Goal: Task Accomplishment & Management: Use online tool/utility

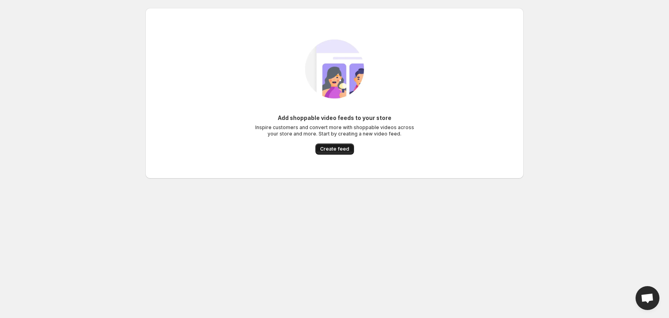
click at [335, 149] on span "Create feed" at bounding box center [334, 149] width 29 height 6
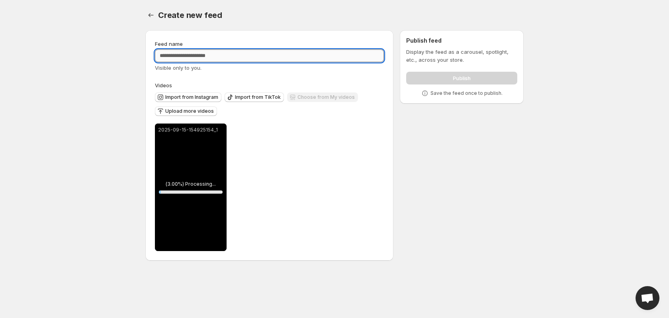
click at [214, 55] on input "Feed name" at bounding box center [269, 55] width 229 height 13
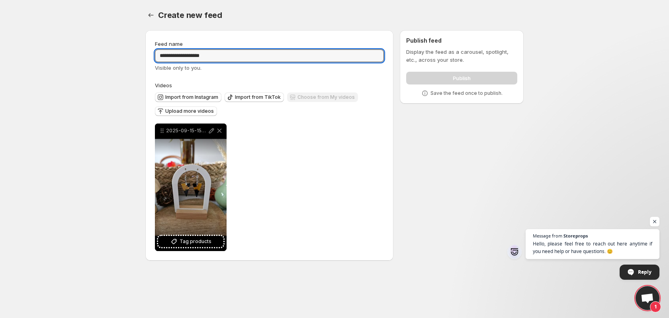
type input "**********"
click at [352, 153] on div "**********" at bounding box center [269, 186] width 229 height 127
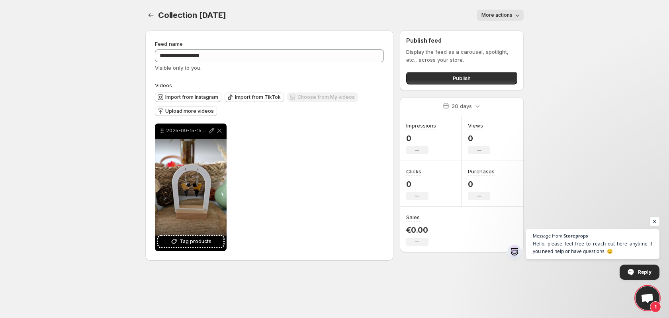
click at [513, 11] on button "More actions" at bounding box center [499, 15] width 47 height 11
click at [514, 15] on icon "button" at bounding box center [517, 15] width 8 height 8
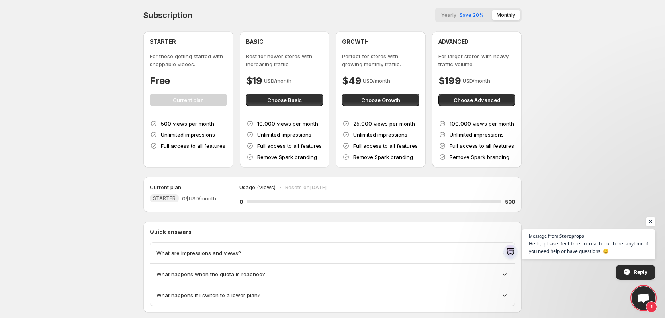
click at [203, 99] on div "STARTER For those getting started with shoppable videos. Free Current plan" at bounding box center [188, 72] width 77 height 68
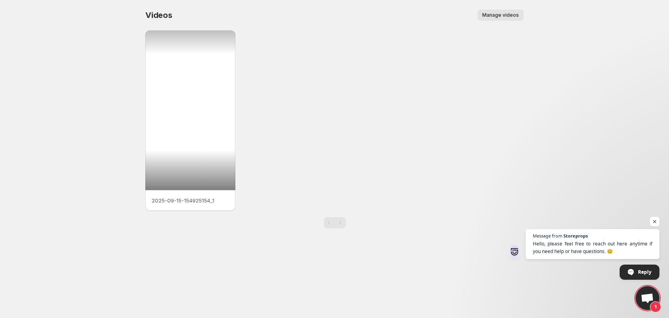
click at [186, 81] on div at bounding box center [190, 110] width 90 height 160
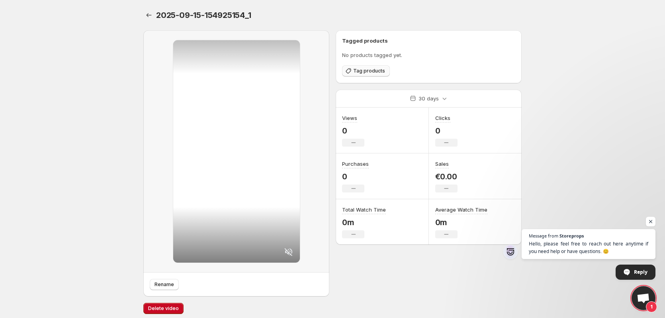
click at [355, 70] on span "Tag products" at bounding box center [369, 71] width 32 height 6
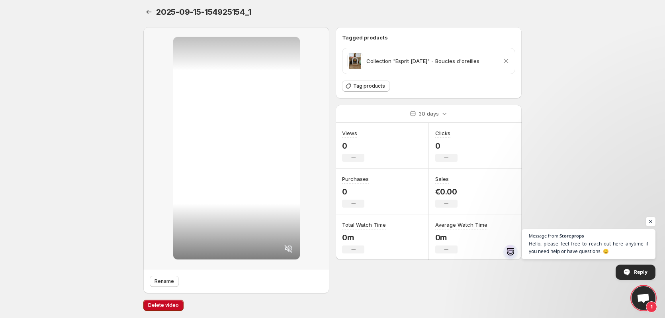
scroll to position [4, 0]
click at [593, 169] on body "Home Feeds Videos Subscription Settings 2025-09-15-154925154_1. This page is re…" at bounding box center [332, 155] width 665 height 318
click at [161, 281] on span "Rename" at bounding box center [164, 280] width 20 height 6
click at [147, 15] on icon "Settings" at bounding box center [149, 11] width 8 height 8
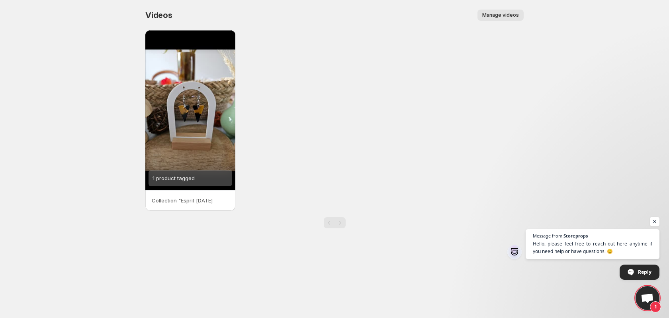
click at [510, 15] on span "Manage videos" at bounding box center [500, 15] width 37 height 6
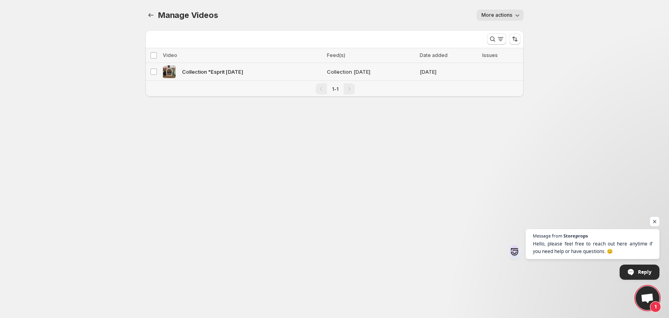
click at [148, 71] on td "Select video" at bounding box center [152, 72] width 15 height 18
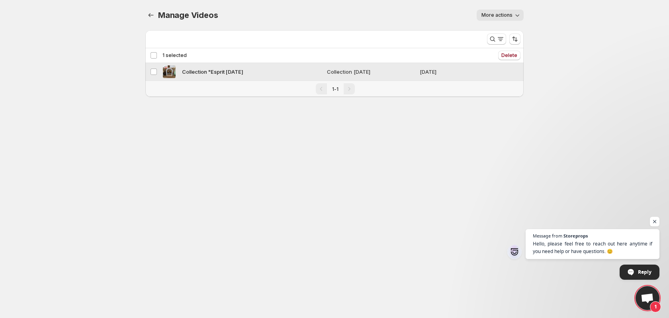
click at [222, 72] on span "Collection "Esprit [DATE]" at bounding box center [212, 72] width 61 height 8
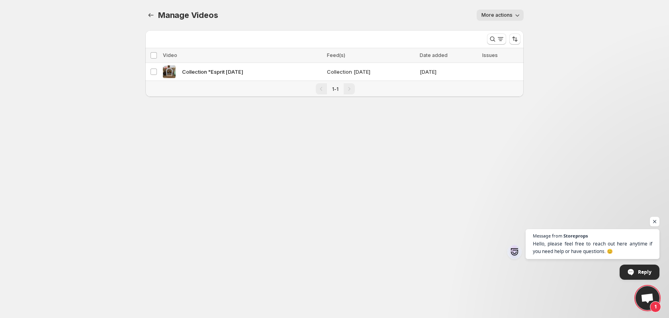
drag, startPoint x: 241, startPoint y: 70, endPoint x: 171, endPoint y: 183, distance: 133.0
click at [171, 183] on body "Home Feeds Videos Subscription Settings Manage Videos. This page is ready Manag…" at bounding box center [334, 159] width 669 height 318
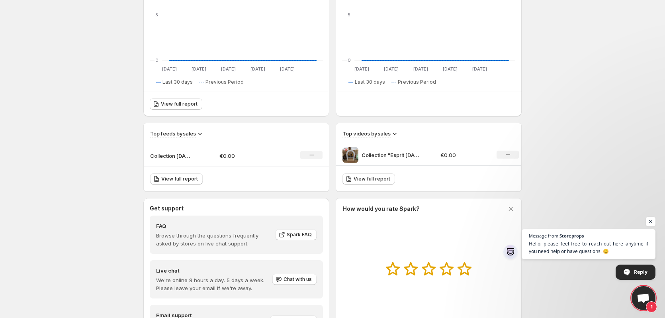
scroll to position [159, 0]
click at [507, 154] on icon "No change" at bounding box center [507, 153] width 4 height 6
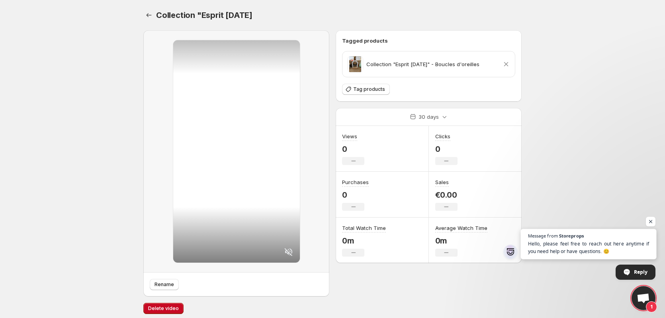
click at [509, 251] on span "Open chat" at bounding box center [510, 251] width 14 height 14
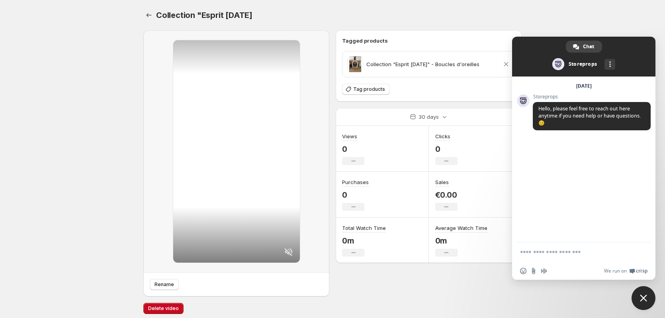
click at [558, 6] on body "Home Feeds Videos Subscription Settings Collection "Esprit Halloween. This page…" at bounding box center [332, 159] width 665 height 318
click at [551, 2] on body "Home Feeds Videos Subscription Settings Collection "Esprit Halloween. This page…" at bounding box center [332, 159] width 665 height 318
click at [637, 296] on span "Close chat" at bounding box center [643, 298] width 24 height 24
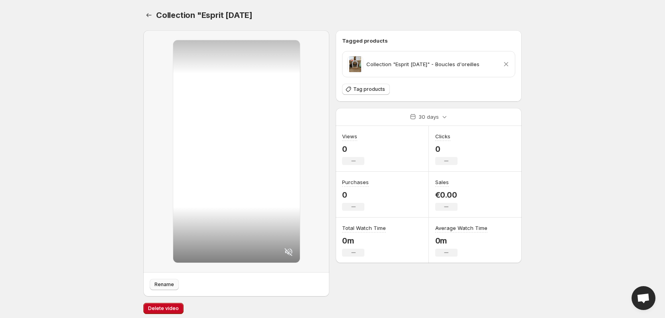
scroll to position [4, 0]
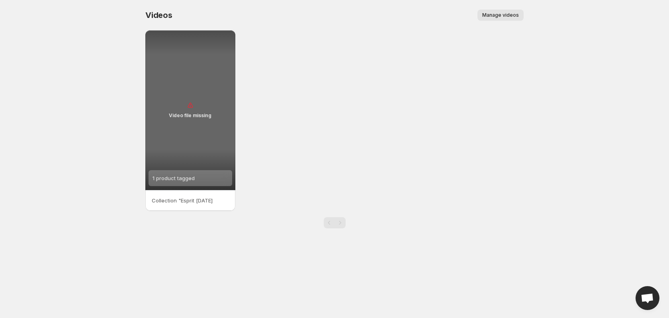
click at [196, 111] on div "Video file missing" at bounding box center [190, 110] width 90 height 160
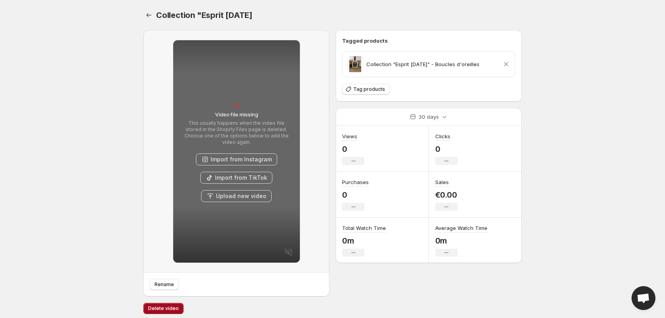
click at [160, 310] on span "Delete video" at bounding box center [163, 308] width 31 height 6
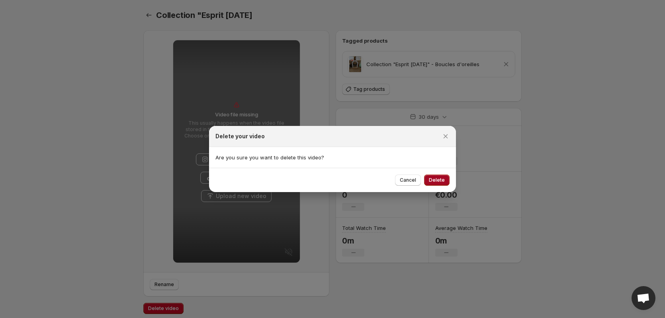
click at [447, 183] on button "Delete" at bounding box center [436, 179] width 25 height 11
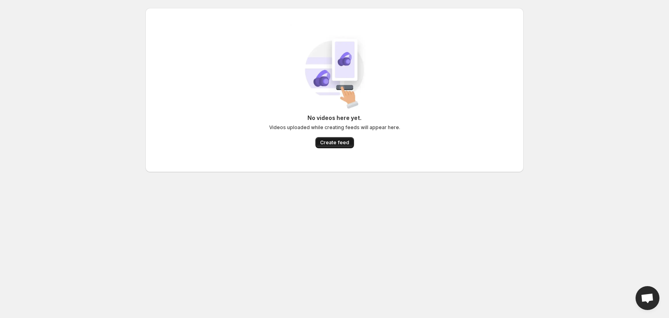
click at [351, 140] on button "Create feed" at bounding box center [334, 142] width 39 height 11
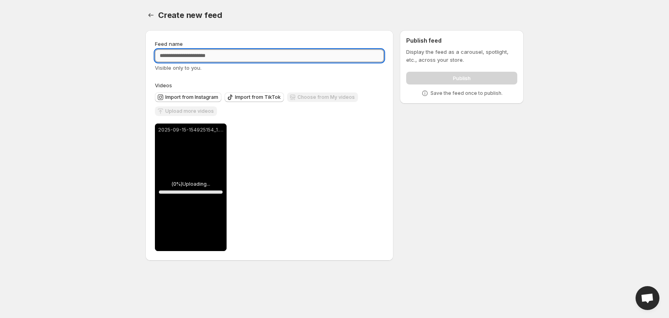
click at [202, 56] on input "Feed name" at bounding box center [269, 55] width 229 height 13
type input "*"
click at [185, 55] on input "**********" at bounding box center [269, 55] width 229 height 13
click at [232, 54] on input "**********" at bounding box center [269, 55] width 229 height 13
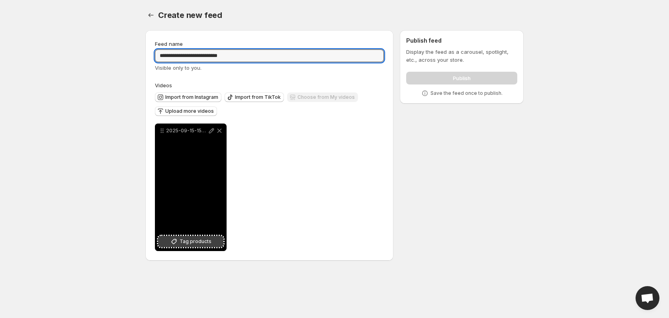
type input "**********"
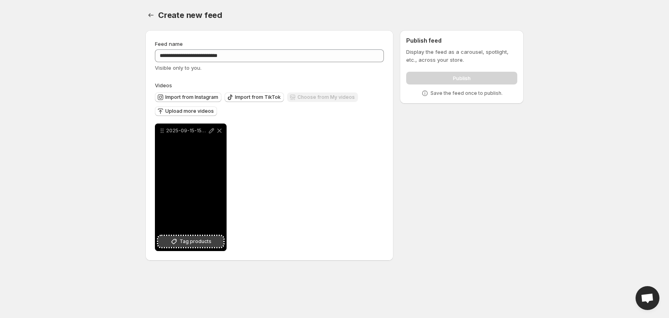
click at [199, 240] on span "Tag products" at bounding box center [195, 241] width 32 height 8
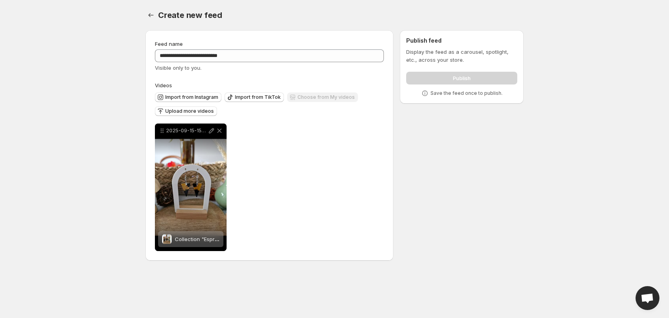
click at [443, 185] on div "**********" at bounding box center [331, 147] width 384 height 246
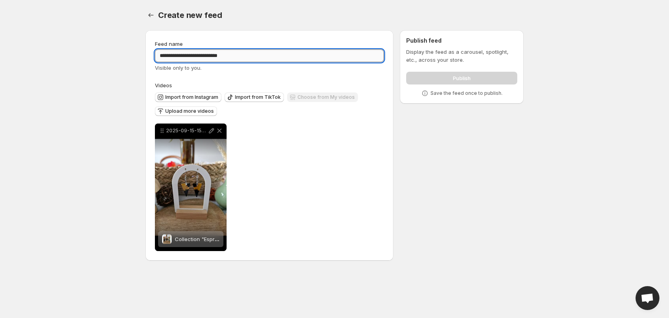
click at [222, 57] on input "**********" at bounding box center [269, 55] width 229 height 13
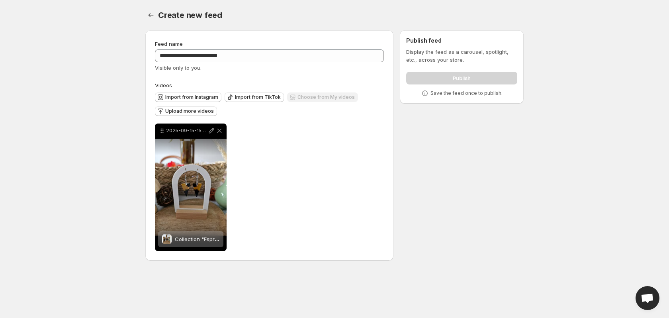
click at [424, 74] on div "Publish" at bounding box center [461, 76] width 111 height 16
click at [232, 213] on div "**********" at bounding box center [269, 186] width 229 height 127
click at [289, 149] on div "**********" at bounding box center [269, 186] width 229 height 127
click at [443, 96] on p "Save the feed once to publish." at bounding box center [466, 93] width 72 height 6
click at [445, 94] on p "Save the feed once to publish." at bounding box center [466, 93] width 72 height 6
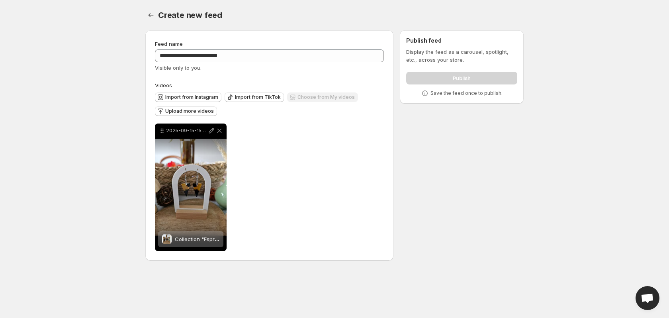
click at [447, 75] on div "Publish" at bounding box center [461, 76] width 111 height 16
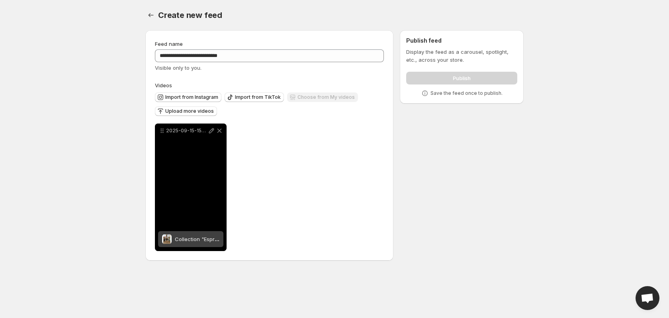
click at [185, 162] on div "2025-09-15-154925154_1" at bounding box center [191, 186] width 72 height 127
click at [213, 129] on icon at bounding box center [211, 130] width 5 height 5
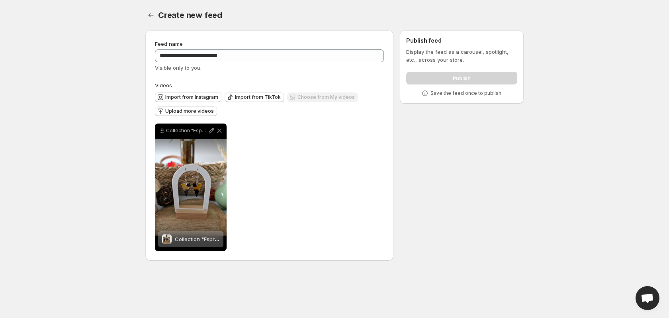
click at [475, 76] on div "Publish" at bounding box center [461, 76] width 111 height 16
click at [439, 58] on p "Display the feed as a carousel, spotlight, etc., across your store." at bounding box center [461, 56] width 111 height 16
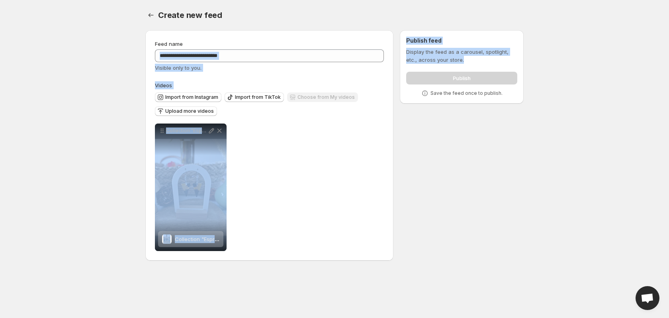
drag, startPoint x: 466, startPoint y: 59, endPoint x: 387, endPoint y: 57, distance: 78.8
click at [387, 57] on div "**********" at bounding box center [331, 147] width 384 height 246
click at [337, 66] on div "Visible only to you." at bounding box center [269, 68] width 229 height 8
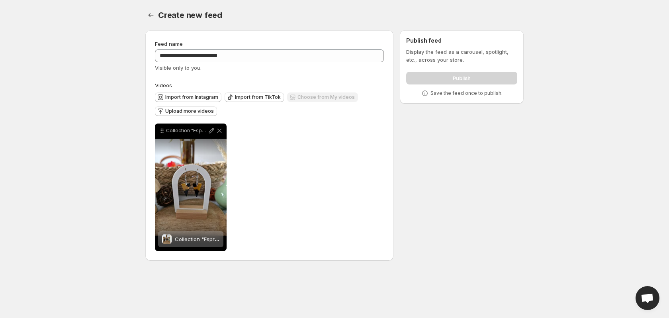
click at [304, 171] on div "**********" at bounding box center [269, 186] width 229 height 127
click at [474, 71] on div "Publish" at bounding box center [461, 76] width 111 height 16
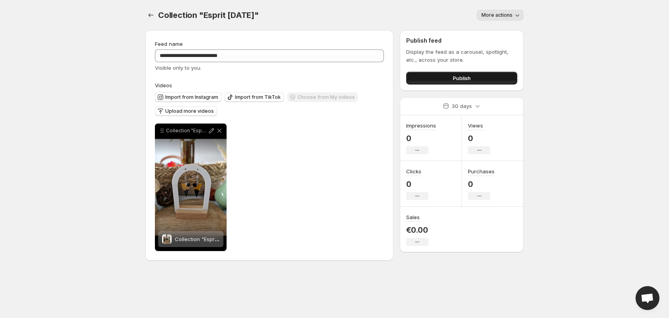
click at [490, 77] on button "Publish" at bounding box center [461, 78] width 111 height 13
click at [448, 79] on button "Publish" at bounding box center [461, 78] width 111 height 13
click at [142, 9] on div "**********" at bounding box center [334, 135] width 397 height 270
click at [146, 12] on button "Settings" at bounding box center [150, 15] width 11 height 11
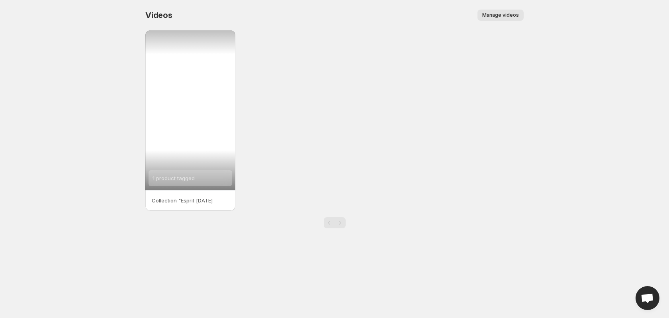
click at [201, 54] on div "1 product tagged" at bounding box center [190, 110] width 90 height 160
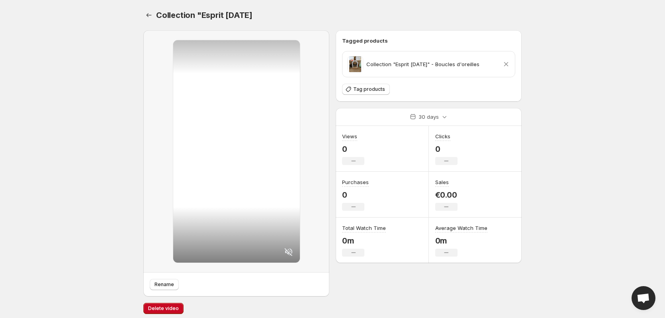
click at [220, 94] on div at bounding box center [236, 151] width 127 height 222
click at [238, 149] on div at bounding box center [236, 151] width 127 height 222
click at [400, 69] on div "Collection "Esprit [DATE]" - Boucles d'oreilles" at bounding box center [413, 64] width 132 height 16
click at [352, 68] on span at bounding box center [355, 64] width 16 height 16
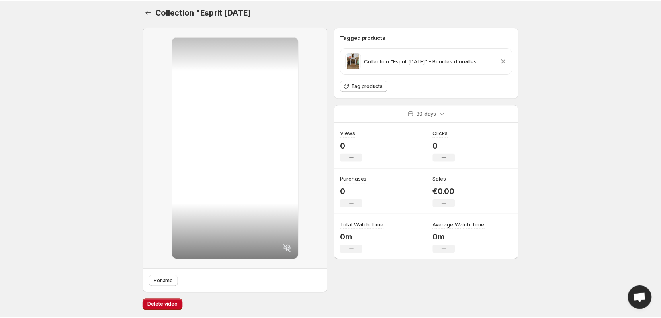
scroll to position [4, 0]
click at [276, 135] on div at bounding box center [236, 147] width 127 height 222
click at [202, 108] on div at bounding box center [236, 147] width 127 height 222
click at [353, 61] on span at bounding box center [355, 60] width 16 height 16
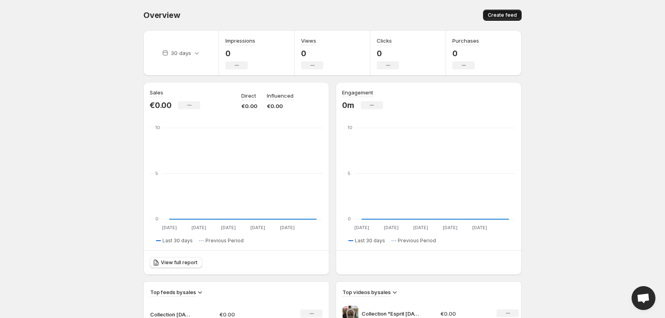
click at [499, 15] on span "Create feed" at bounding box center [502, 15] width 29 height 6
